Goal: Find specific page/section: Find specific page/section

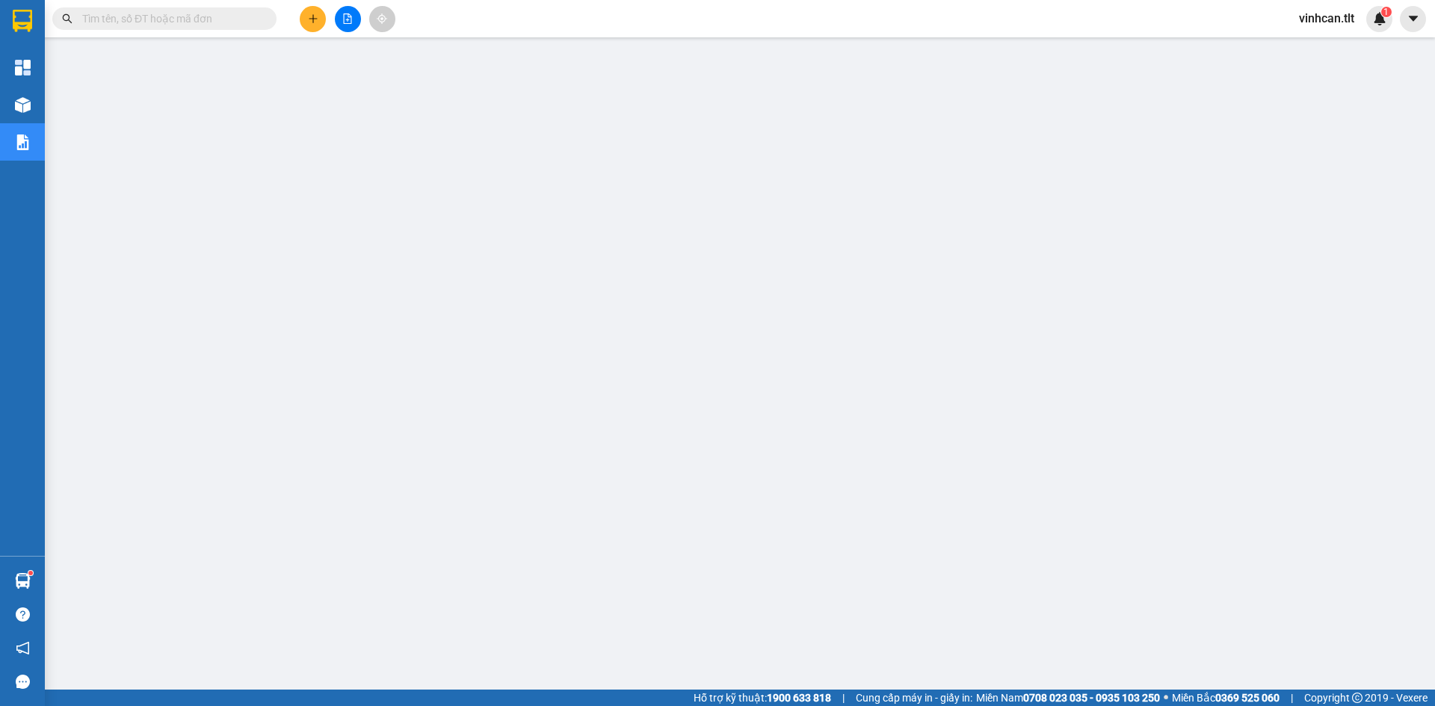
click at [234, 19] on input "text" at bounding box center [170, 18] width 176 height 16
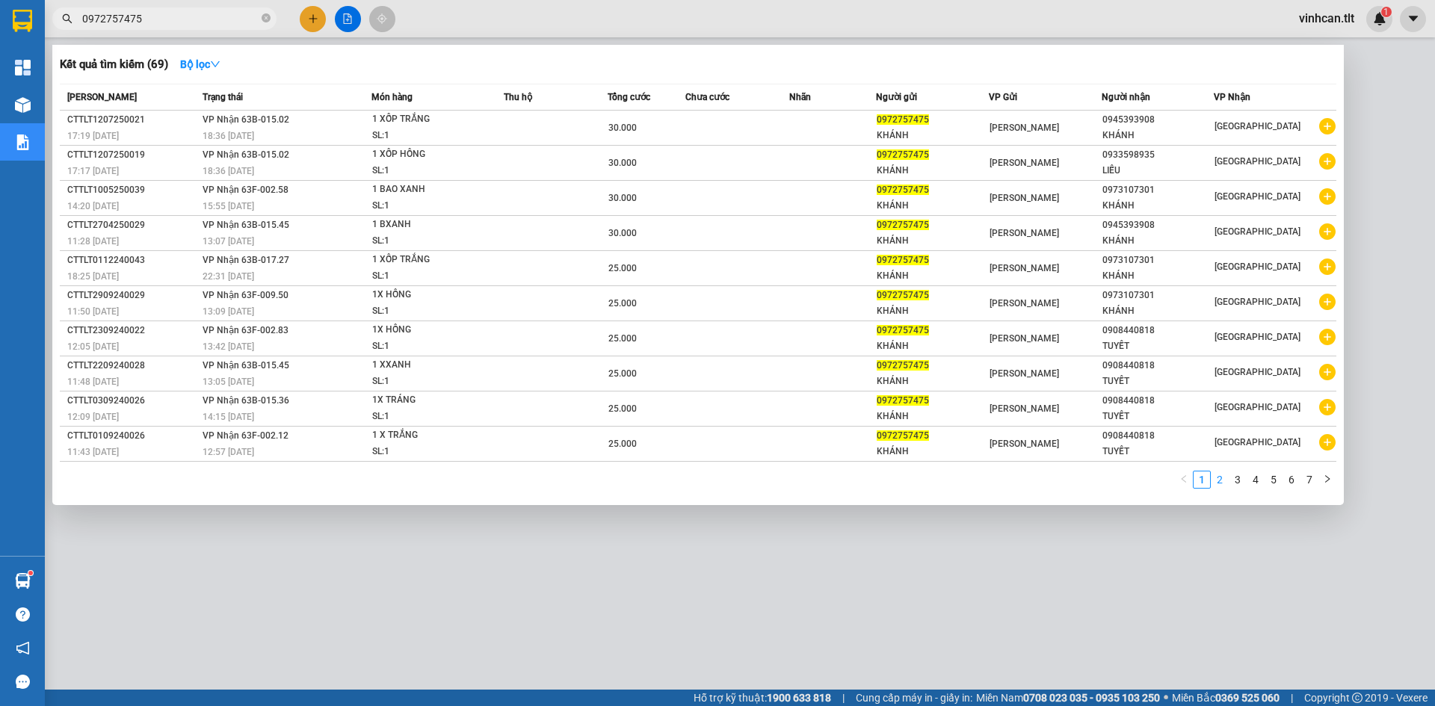
click at [1221, 481] on link "2" at bounding box center [1219, 480] width 16 height 16
click at [166, 20] on input "0972757475" at bounding box center [170, 18] width 176 height 16
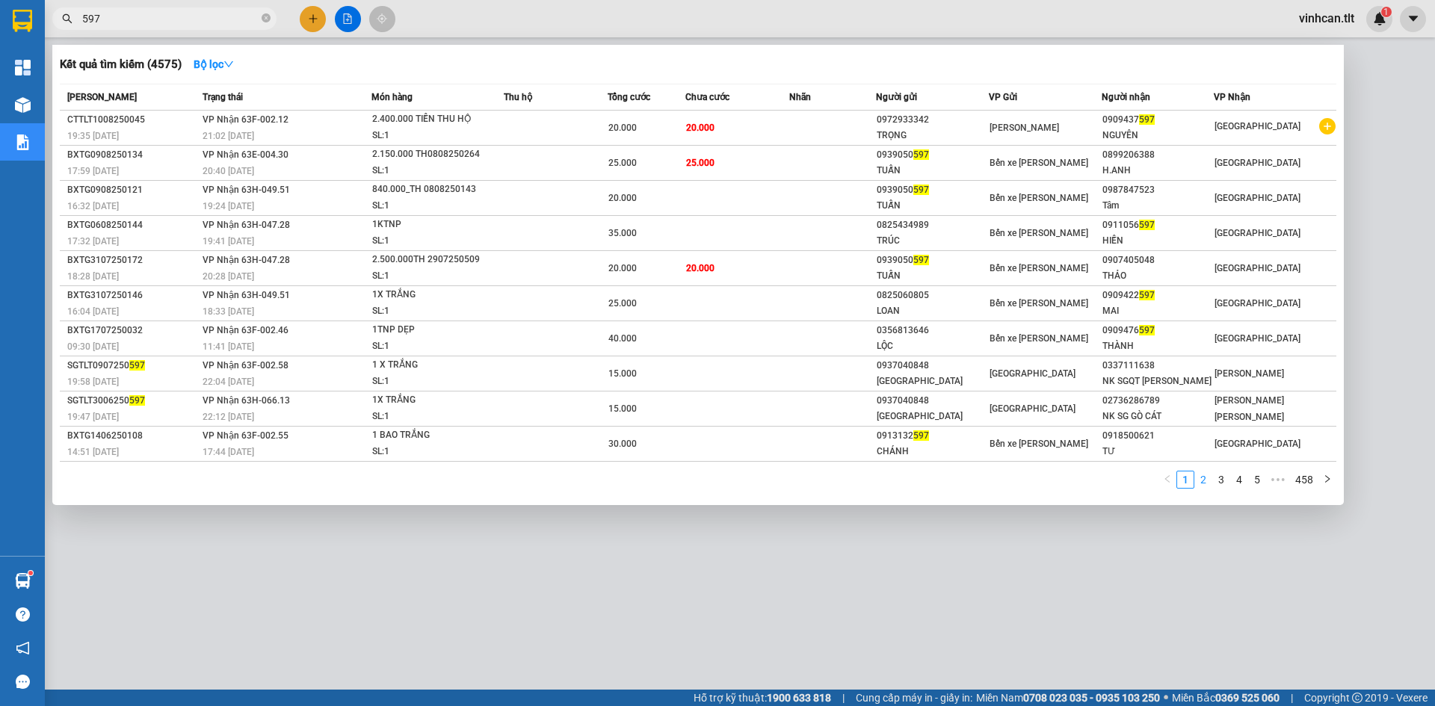
click at [1201, 482] on link "2" at bounding box center [1203, 480] width 16 height 16
click at [1225, 478] on link "3" at bounding box center [1221, 480] width 16 height 16
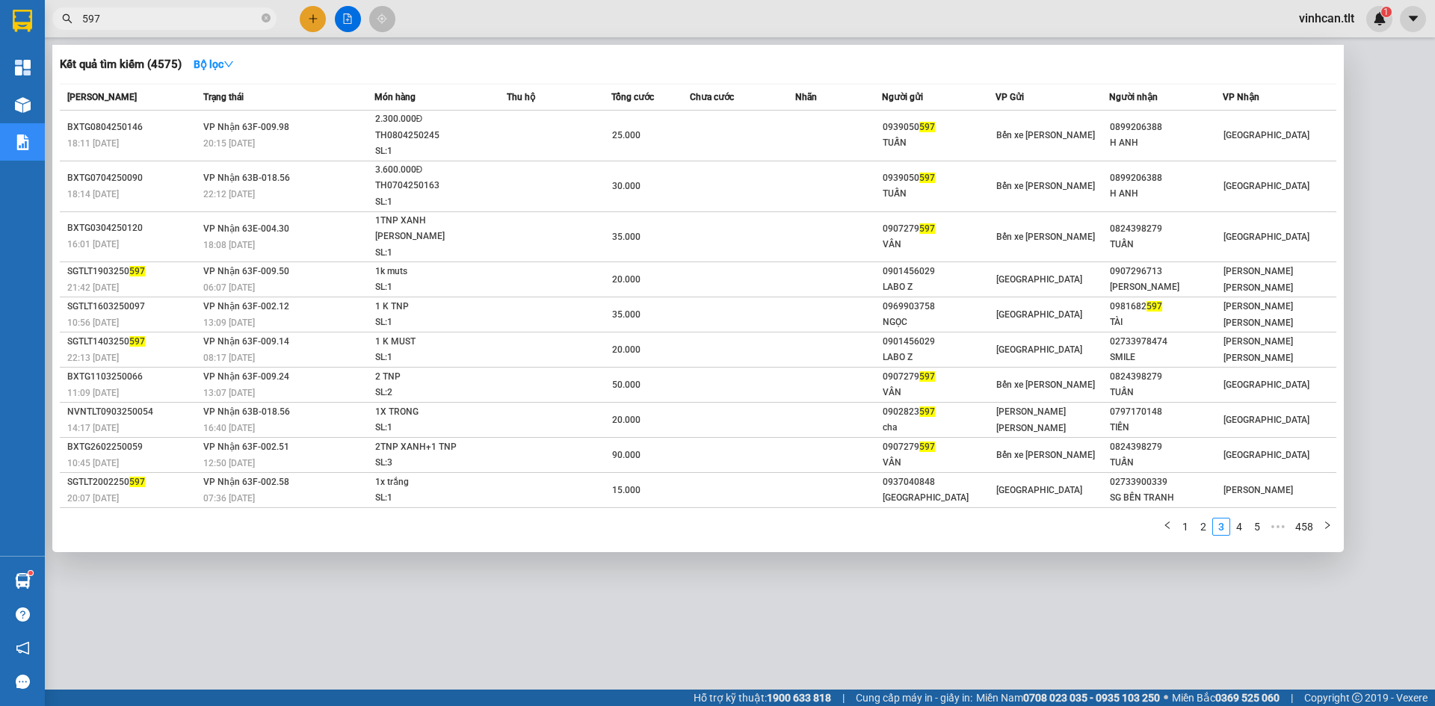
click at [234, 13] on input "597" at bounding box center [170, 18] width 176 height 16
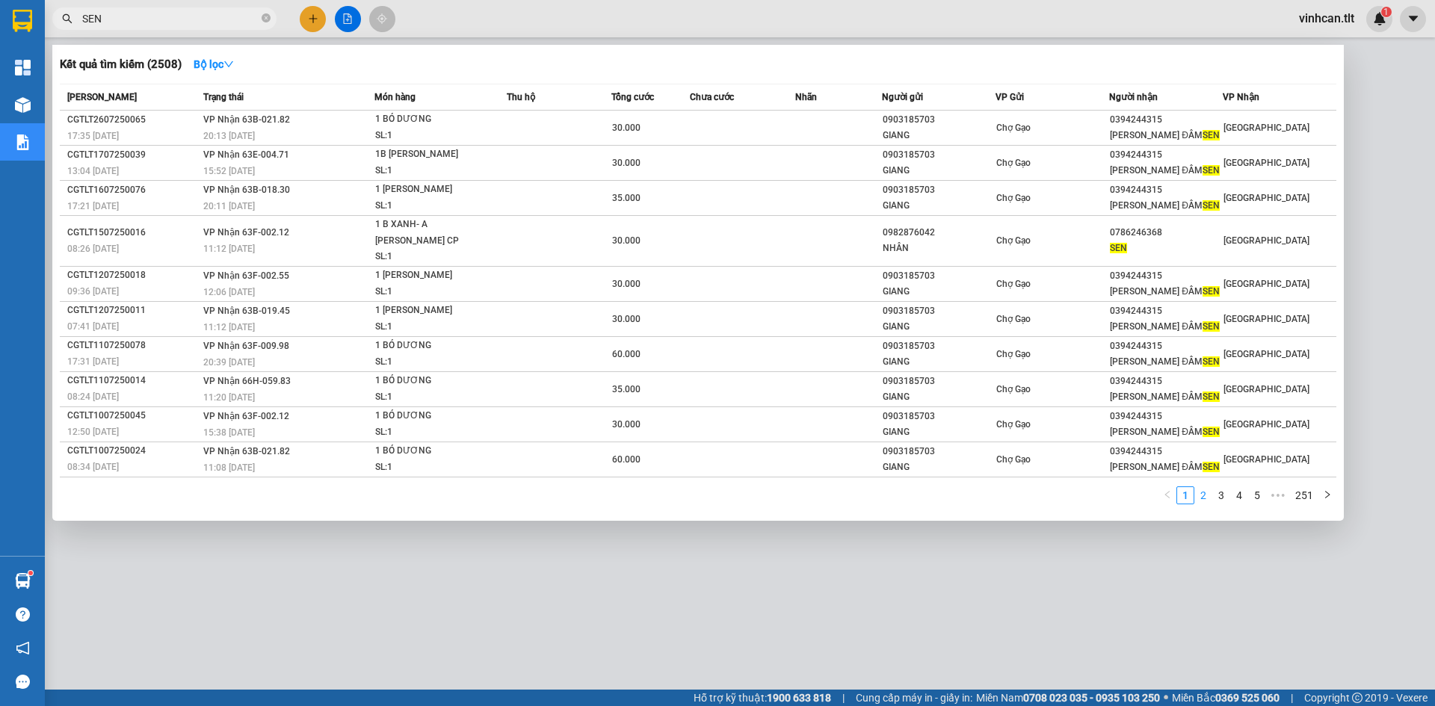
type input "SEN"
click at [1206, 487] on link "2" at bounding box center [1203, 495] width 16 height 16
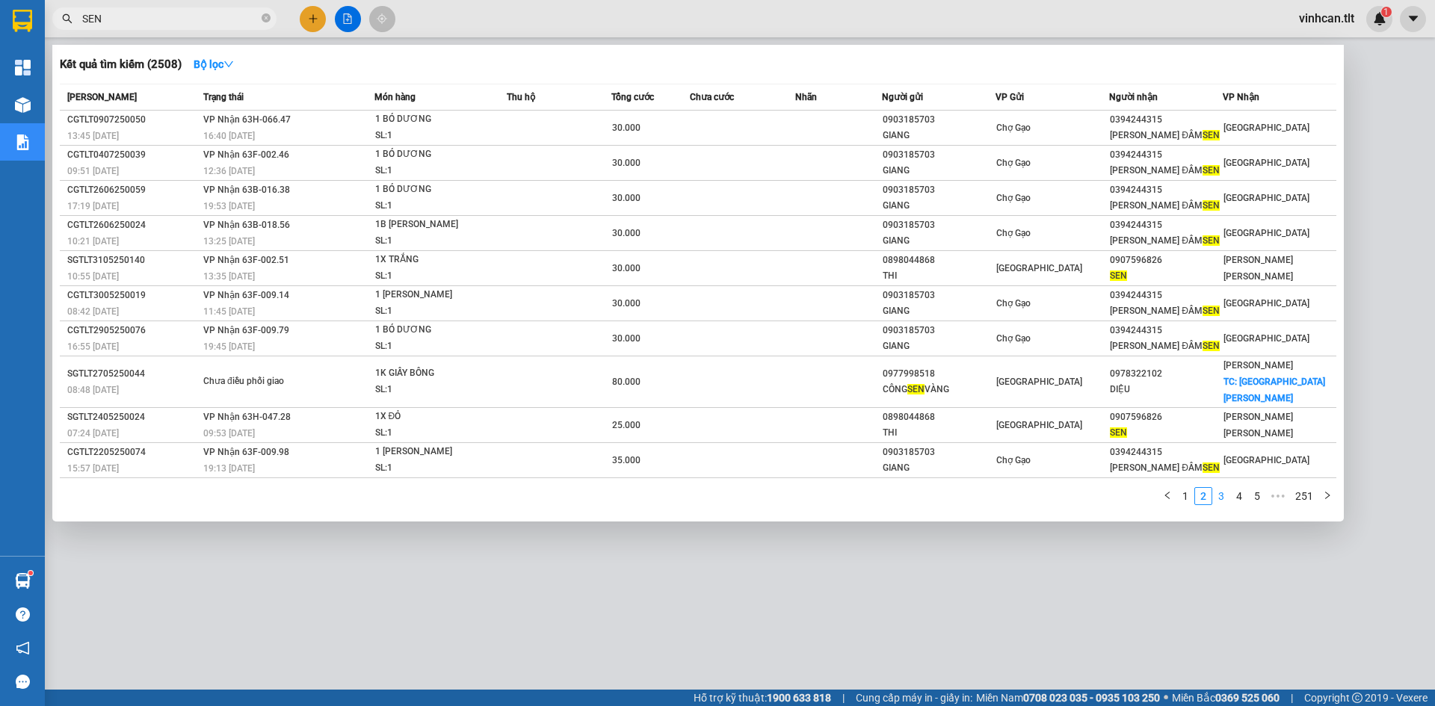
click at [1220, 488] on link "3" at bounding box center [1221, 496] width 16 height 16
